Goal: Information Seeking & Learning: Find specific fact

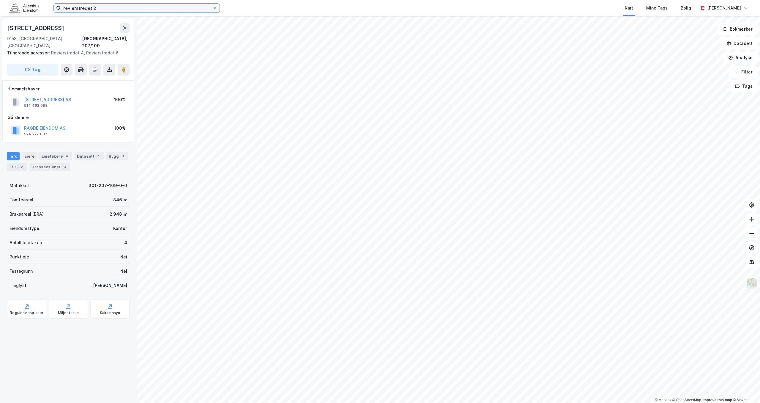
click at [108, 12] on input "revierstredet 2" at bounding box center [137, 8] width 152 height 9
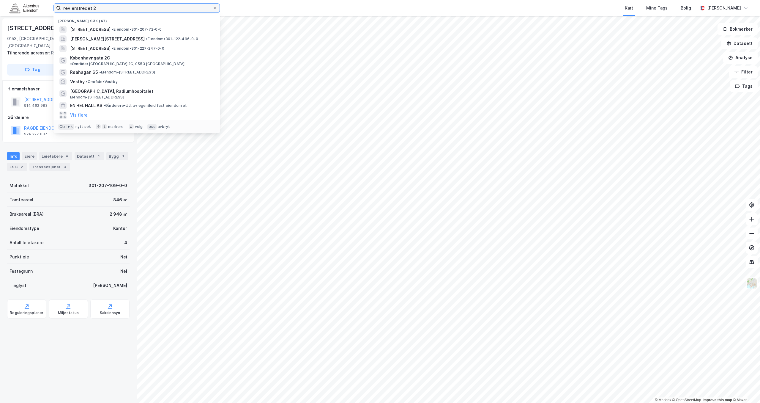
drag, startPoint x: 107, startPoint y: 10, endPoint x: 0, endPoint y: -1, distance: 107.5
click at [0, 0] on html "revierstredet 2 Nylige søk (47) [STREET_ADDRESS] • Eiendom • 301-207-72-0-0 Alf…" at bounding box center [380, 201] width 760 height 403
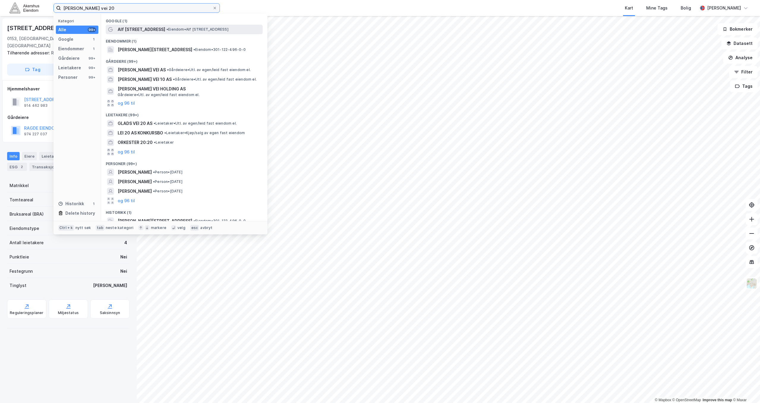
type input "[PERSON_NAME] vei 20"
click at [182, 27] on span "• Eiendom • [PERSON_NAME][STREET_ADDRESS]" at bounding box center [197, 29] width 62 height 5
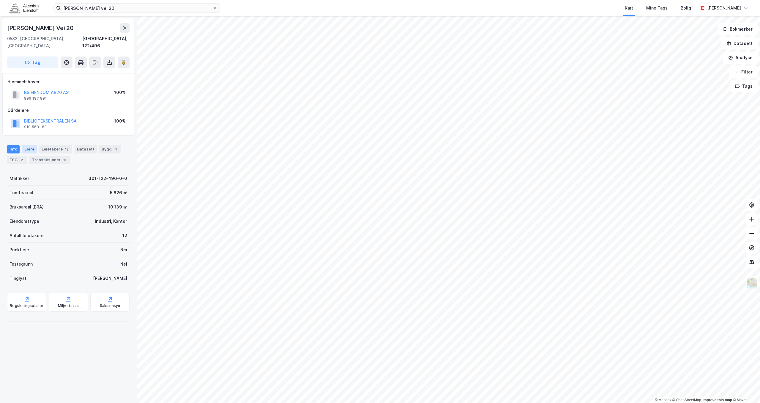
click at [31, 145] on div "Eiere" at bounding box center [29, 149] width 15 height 8
